Goal: Navigation & Orientation: Find specific page/section

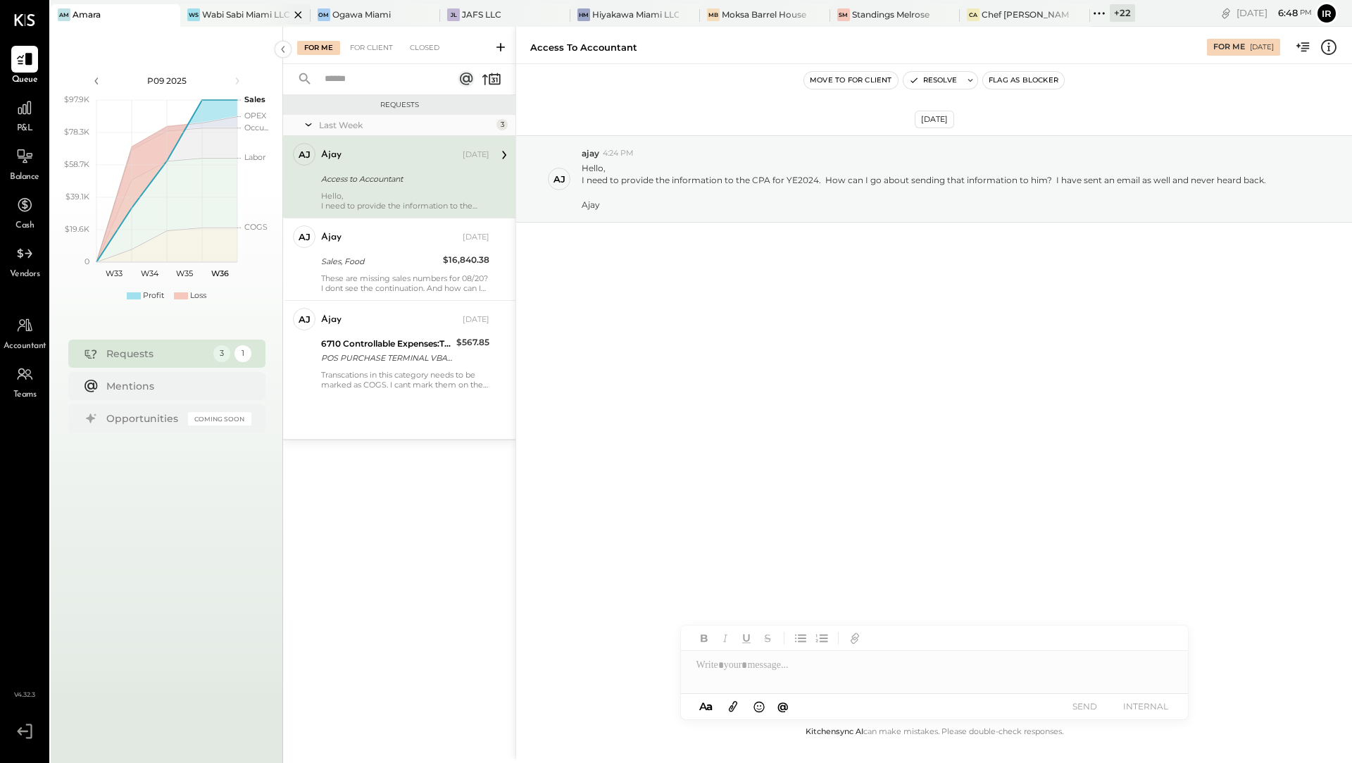
click at [241, 13] on div "Wabi Sabi Miami LLC" at bounding box center [245, 14] width 87 height 12
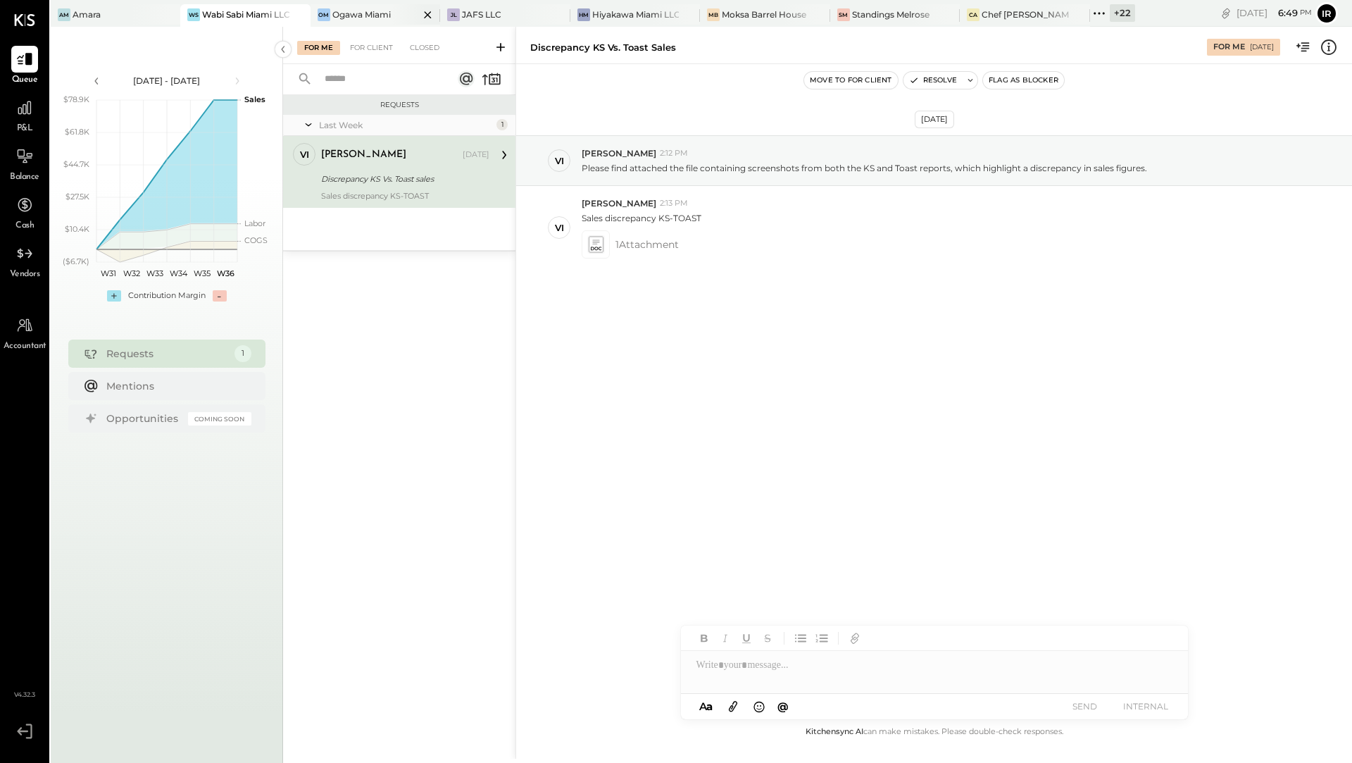
click at [323, 15] on div "OM" at bounding box center [324, 14] width 13 height 13
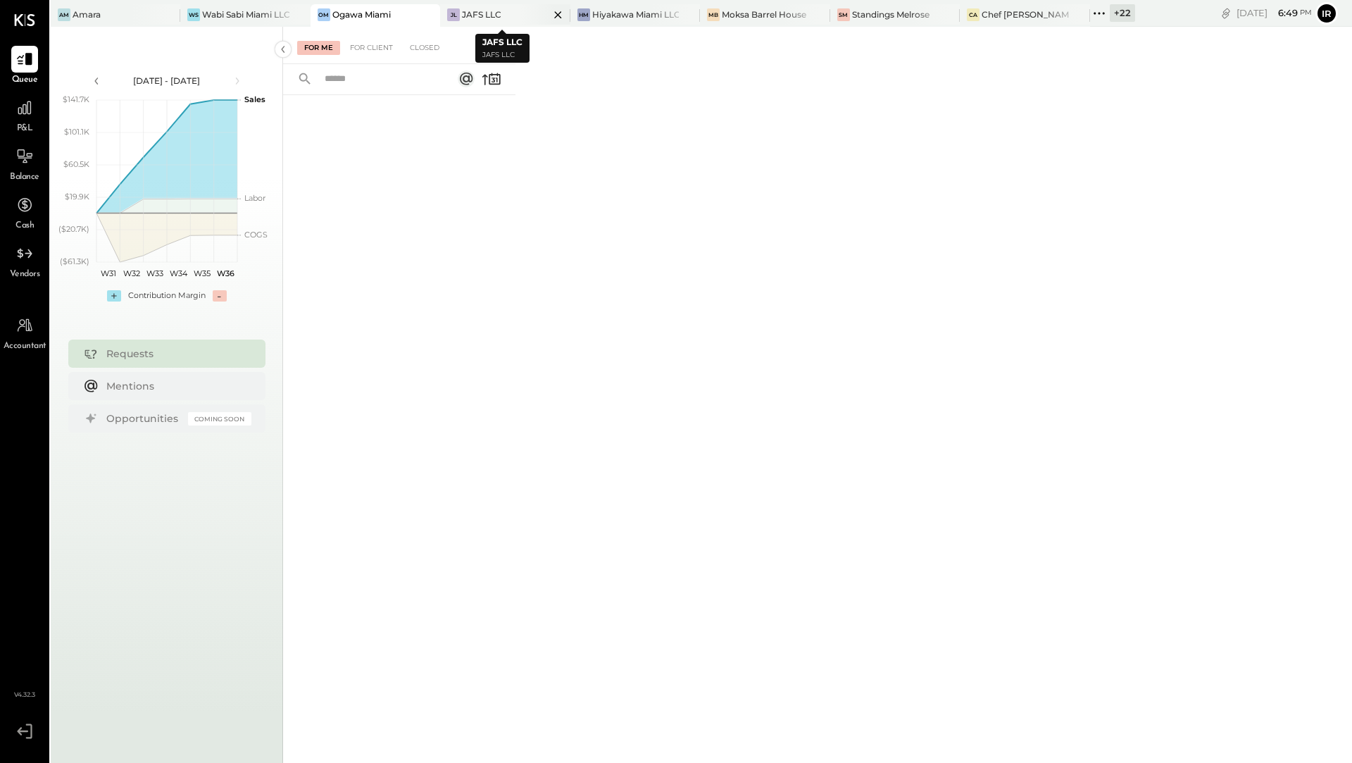
click at [477, 19] on div "JAFS LLC" at bounding box center [481, 14] width 39 height 12
